Goal: Find specific page/section

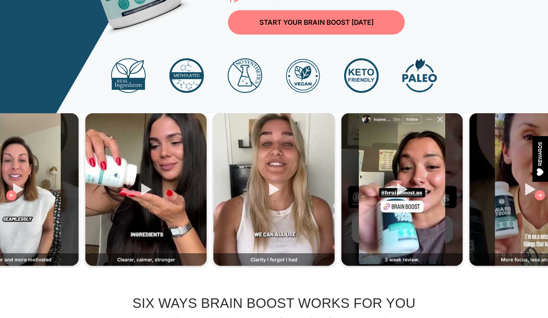
scroll to position [192, 0]
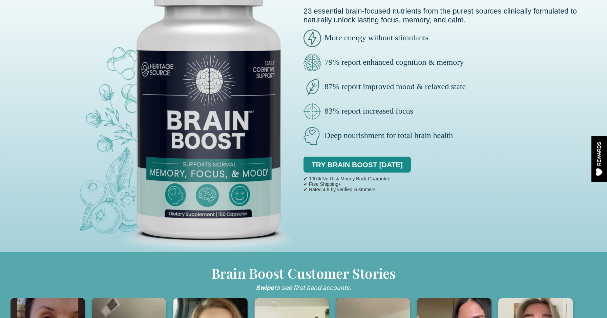
scroll to position [123, 0]
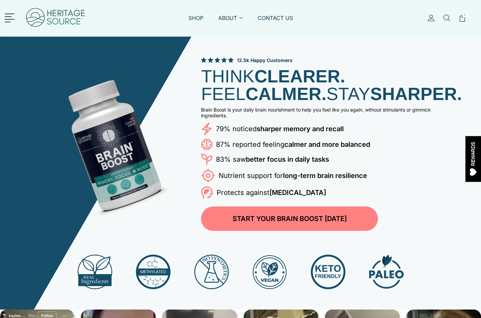
click at [479, 64] on section "12.5k Happy Customers THINK CLEARER. FEEL CALMER. STAY SHARPER. Brain Boost is …" at bounding box center [240, 173] width 481 height 273
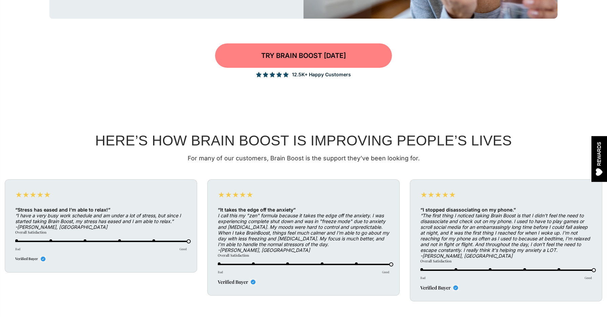
scroll to position [1817, 0]
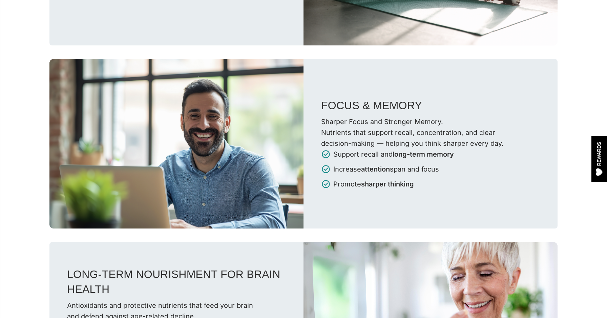
scroll to position [1440, 0]
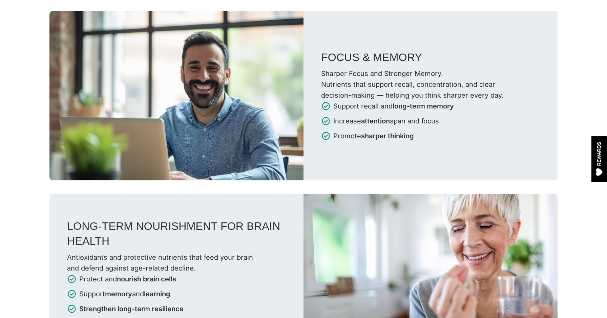
scroll to position [1461, 0]
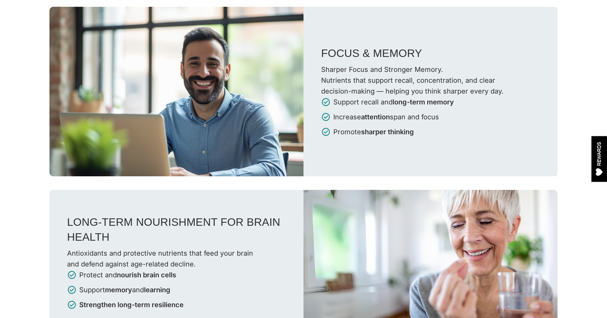
scroll to position [1461, 0]
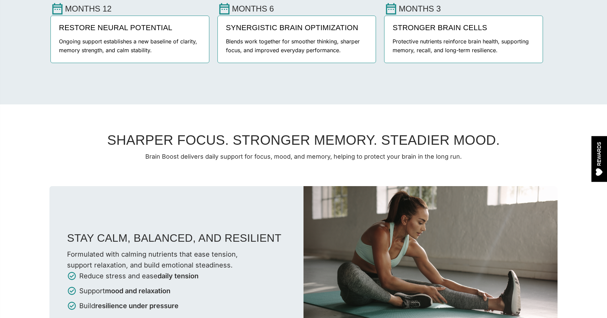
scroll to position [1102, 0]
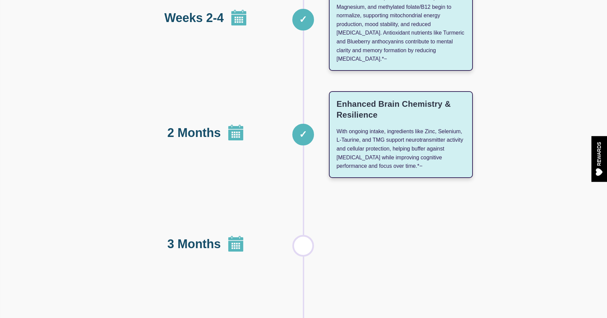
scroll to position [920, 0]
